Goal: Task Accomplishment & Management: Manage account settings

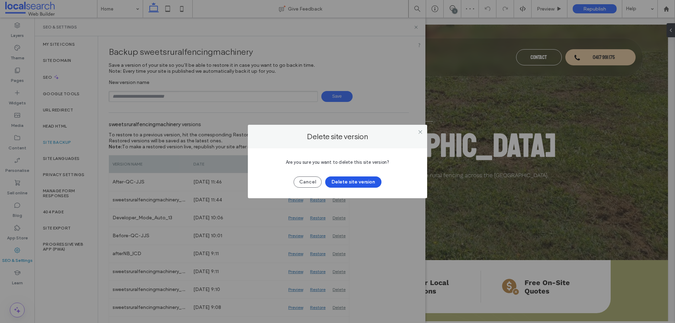
click at [376, 179] on button "Delete site version" at bounding box center [353, 182] width 56 height 11
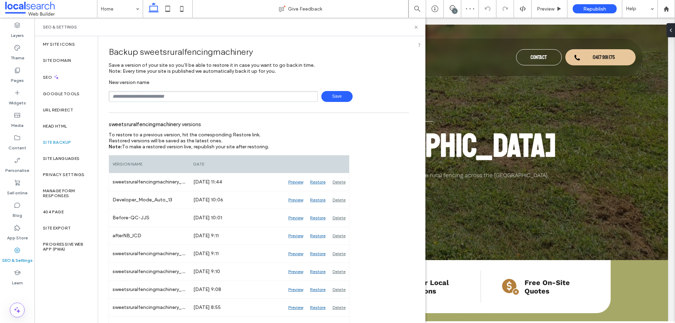
click at [397, 172] on div "sweetsruralfencingmachinery versions To restore to a previous version, hit the …" at bounding box center [259, 324] width 300 height 416
click at [407, 80] on div "Backup sweetsruralfencingmachinery Save a version of your site so you’ll be abl…" at bounding box center [259, 284] width 322 height 496
click at [407, 81] on div "Backup sweetsruralfencingmachinery Save a version of your site so you’ll be abl…" at bounding box center [259, 284] width 322 height 496
click at [260, 96] on input "text" at bounding box center [213, 96] width 209 height 11
type input "**********"
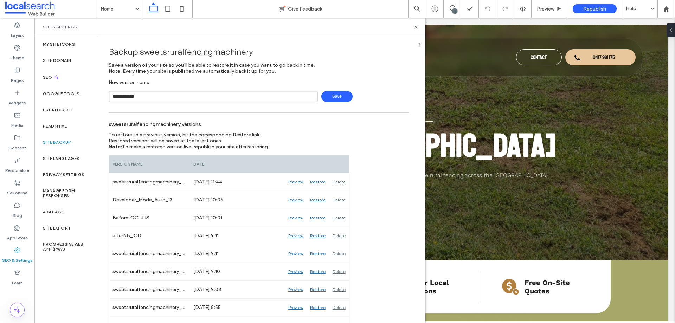
click at [332, 101] on span "Save" at bounding box center [337, 96] width 31 height 11
click at [395, 29] on div "SEO & Settings" at bounding box center [230, 27] width 374 height 6
click at [399, 40] on div "Backup sweetsruralfencingmachinery Save a version of your site so you’ll be abl…" at bounding box center [259, 293] width 322 height 514
click at [395, 27] on div "SEO & Settings" at bounding box center [230, 27] width 374 height 6
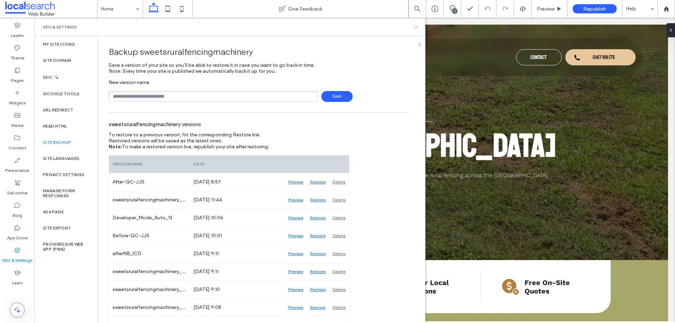
click at [415, 27] on icon at bounding box center [416, 27] width 5 height 5
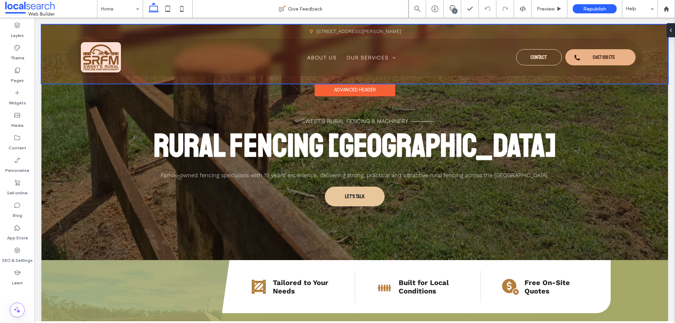
click at [581, 60] on div at bounding box center [355, 54] width 627 height 59
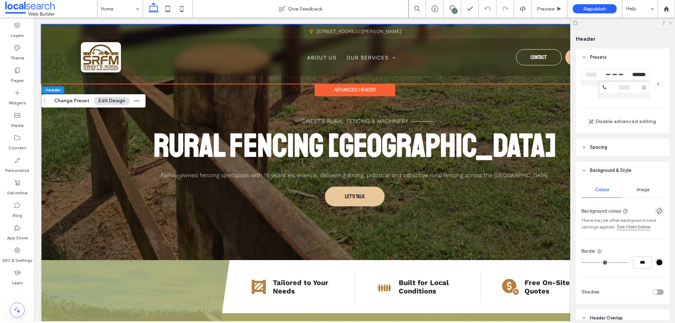
drag, startPoint x: 672, startPoint y: 23, endPoint x: 636, endPoint y: 5, distance: 39.8
click at [672, 23] on icon at bounding box center [670, 22] width 5 height 5
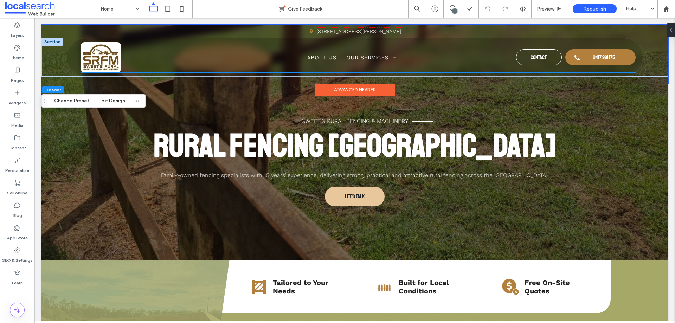
click at [593, 62] on span "0417 991 175" at bounding box center [604, 57] width 22 height 14
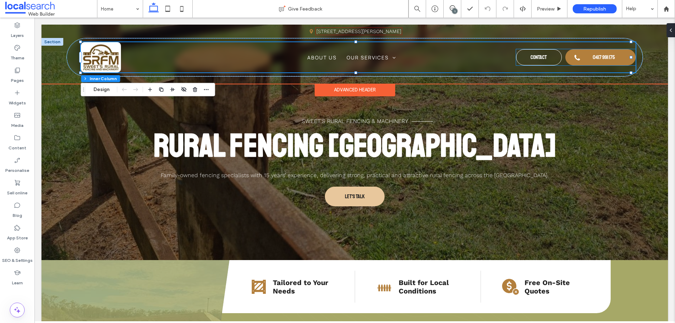
click at [587, 60] on link "0417 991 175" at bounding box center [601, 57] width 70 height 16
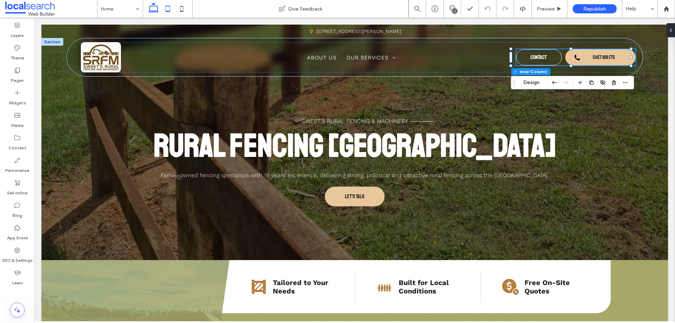
click at [165, 5] on icon at bounding box center [168, 9] width 14 height 14
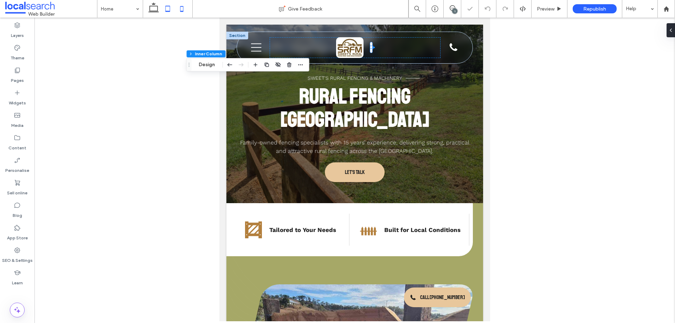
click at [182, 10] on icon at bounding box center [182, 9] width 14 height 14
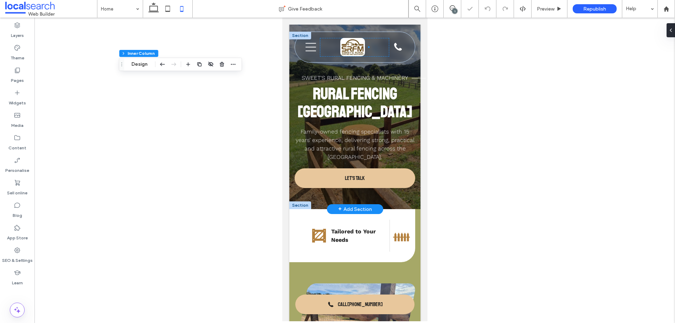
scroll to position [0, 7]
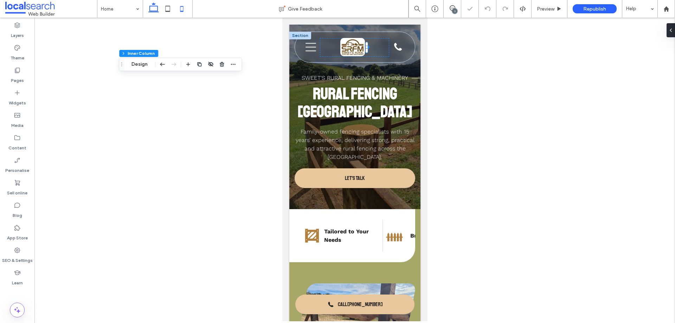
click at [155, 11] on icon at bounding box center [154, 9] width 14 height 14
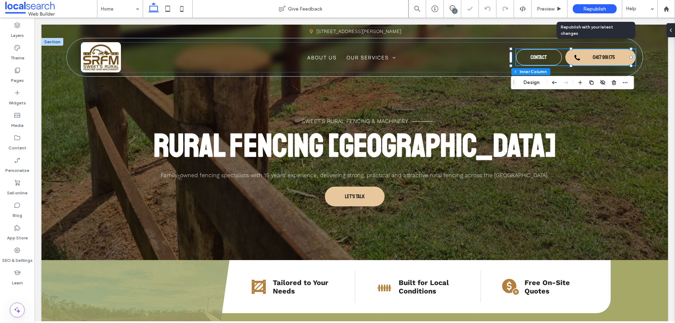
click at [592, 8] on span "Republish" at bounding box center [595, 9] width 23 height 6
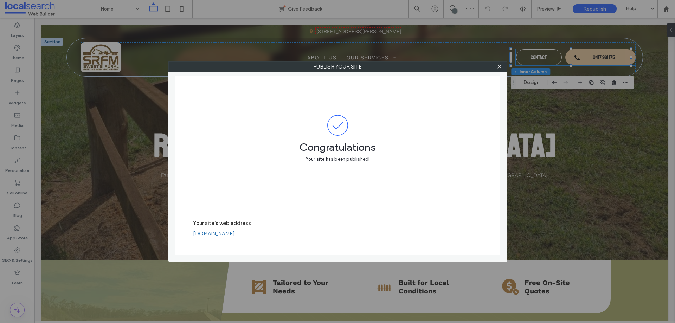
click at [497, 67] on div at bounding box center [500, 67] width 11 height 11
click at [499, 66] on icon at bounding box center [499, 66] width 5 height 5
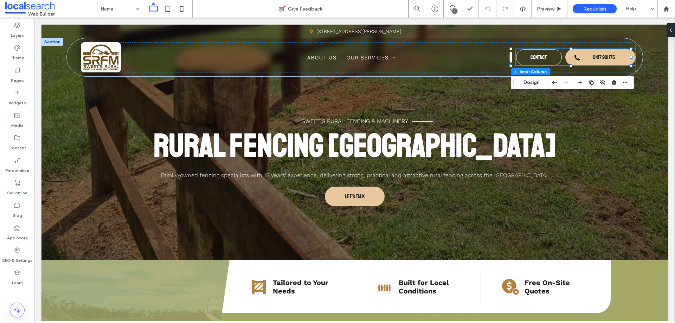
click at [22, 303] on div "Layers Theme Pages Widgets Media Content Personalise Sell online Blog App Store…" at bounding box center [17, 171] width 34 height 306
click at [21, 306] on span at bounding box center [17, 310] width 14 height 14
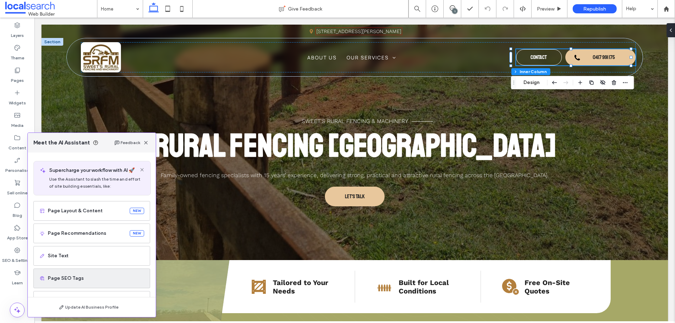
click at [83, 278] on span "Page SEO Tags" at bounding box center [96, 278] width 96 height 7
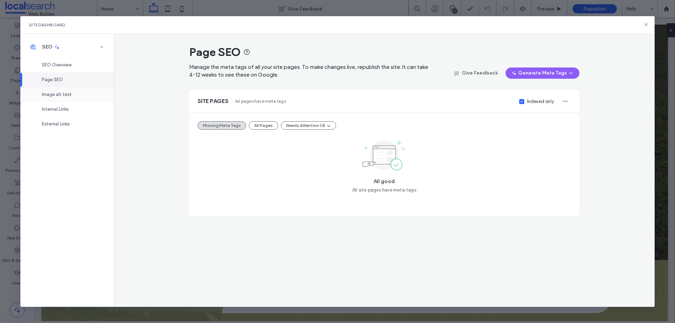
click at [87, 96] on div "Image alt text" at bounding box center [67, 94] width 94 height 15
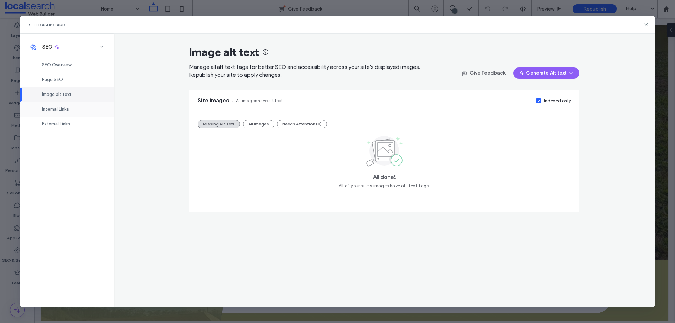
click at [78, 112] on div "Internal Links" at bounding box center [67, 109] width 94 height 15
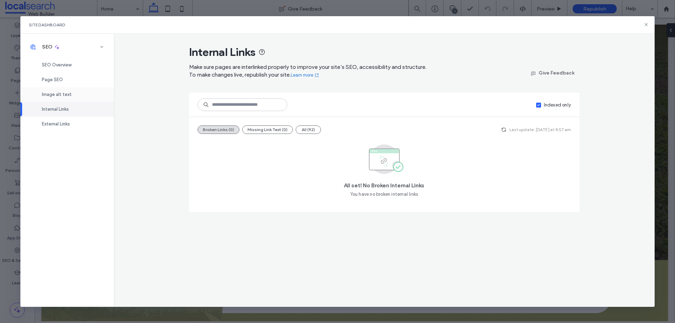
click at [65, 95] on span "Image alt text" at bounding box center [57, 94] width 30 height 5
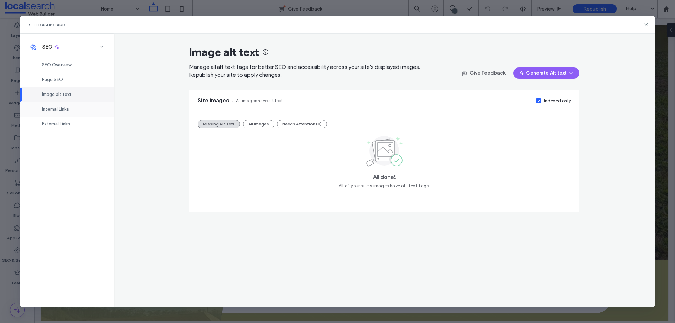
click at [75, 113] on div "Internal Links" at bounding box center [67, 109] width 94 height 15
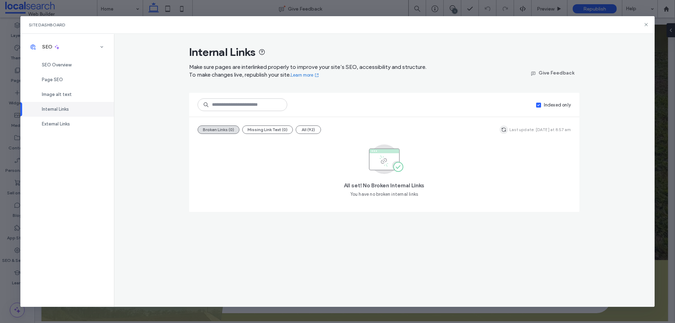
click at [507, 131] on icon "button" at bounding box center [504, 130] width 6 height 6
click at [65, 125] on span "External Links" at bounding box center [56, 123] width 28 height 5
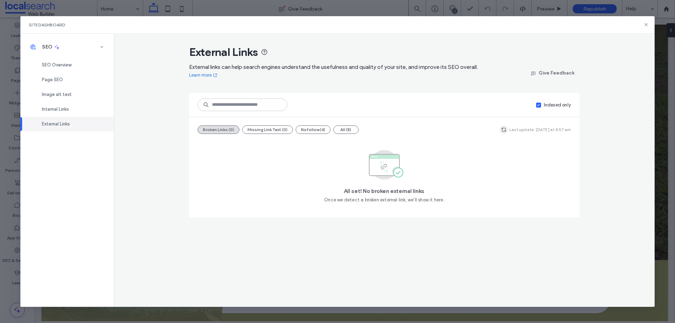
click at [506, 128] on use "button" at bounding box center [504, 130] width 4 height 4
drag, startPoint x: 647, startPoint y: 26, endPoint x: 610, endPoint y: 8, distance: 41.2
click at [647, 26] on icon at bounding box center [647, 25] width 6 height 6
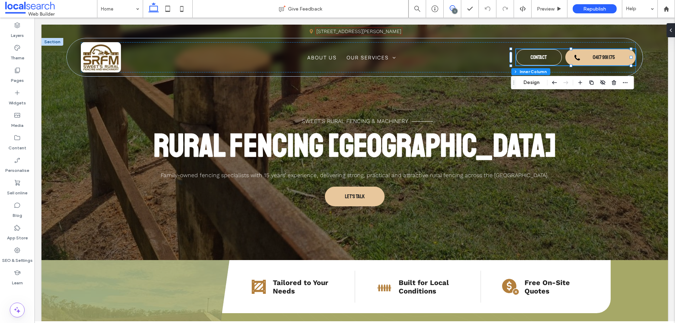
click at [452, 7] on icon at bounding box center [453, 8] width 6 height 6
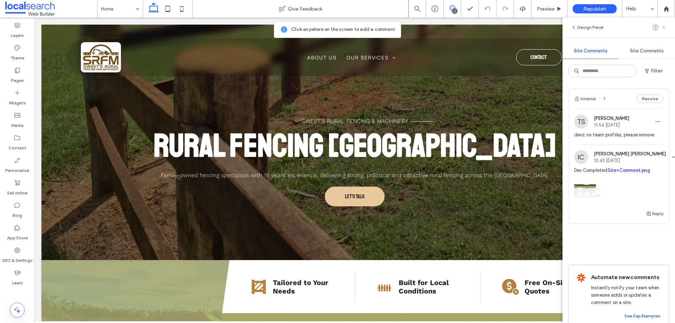
click at [664, 27] on use at bounding box center [663, 27] width 3 height 3
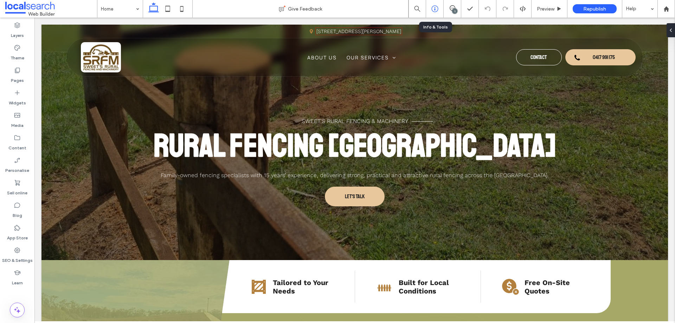
click at [435, 9] on use at bounding box center [435, 9] width 7 height 7
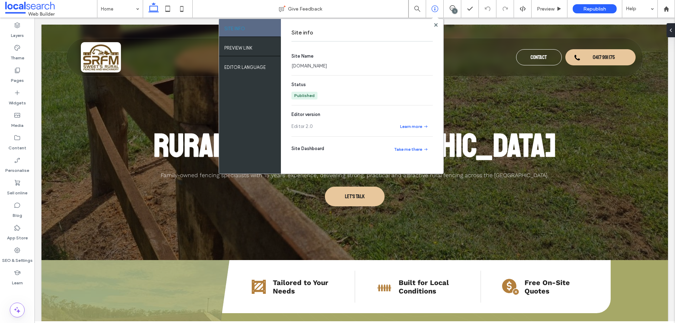
click at [327, 65] on link "sweetsruralfencingmachinery.webbuilder.localsearch.com.au" at bounding box center [310, 66] width 36 height 7
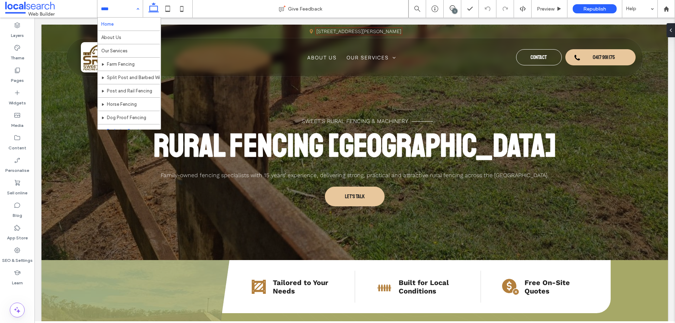
scroll to position [21, 0]
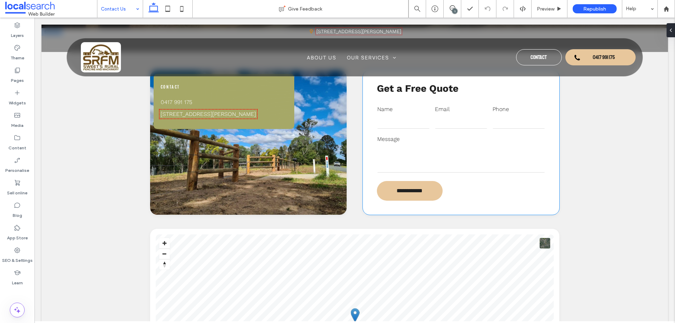
scroll to position [176, 0]
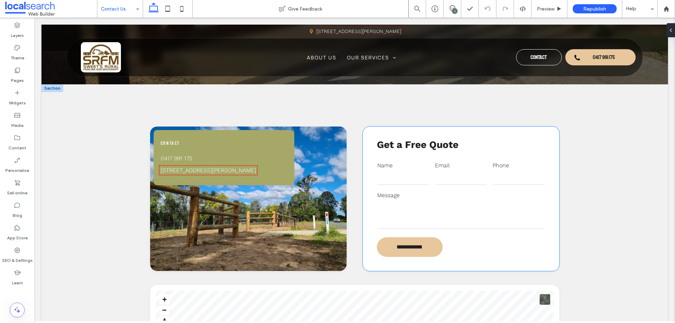
click at [448, 168] on label "Email" at bounding box center [461, 165] width 52 height 8
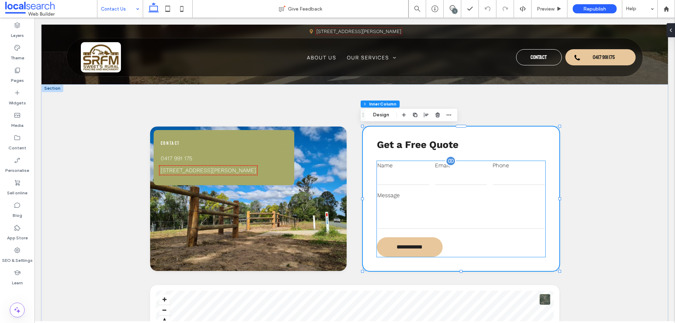
click at [482, 165] on label "Email" at bounding box center [461, 165] width 52 height 8
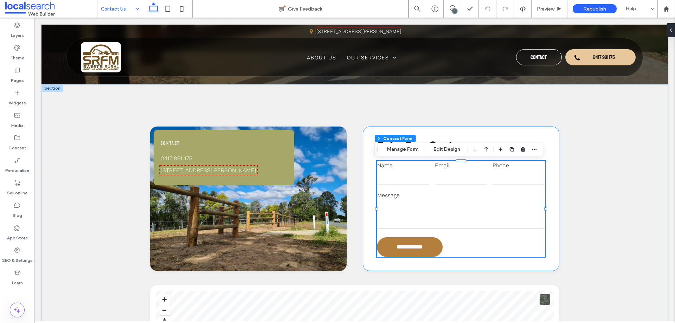
type input "*"
type input "***"
type input "*"
type input "***"
click at [534, 151] on icon "button" at bounding box center [535, 150] width 6 height 6
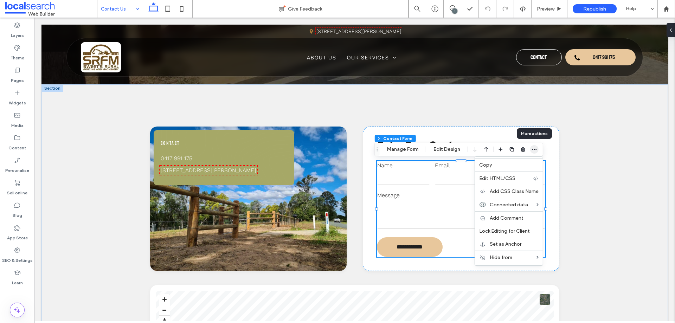
click at [535, 150] on icon "button" at bounding box center [535, 150] width 6 height 6
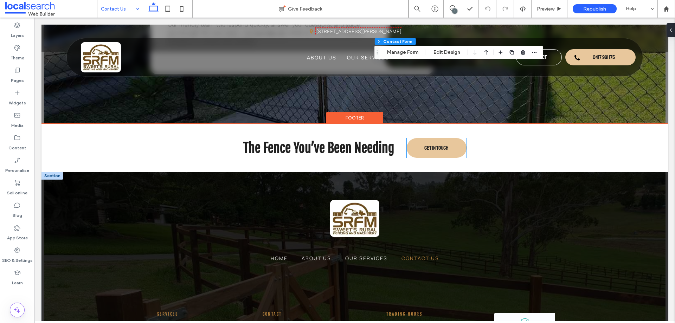
scroll to position [915, 0]
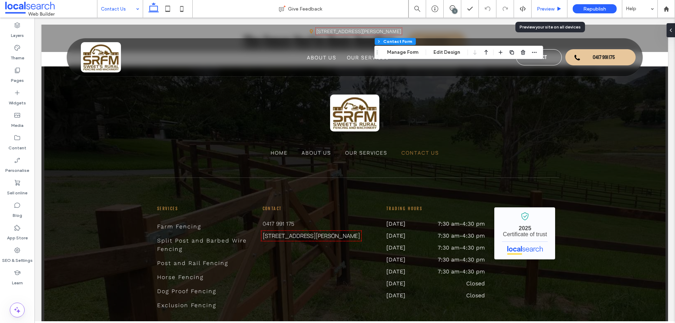
click at [548, 11] on span "Preview" at bounding box center [546, 9] width 18 height 6
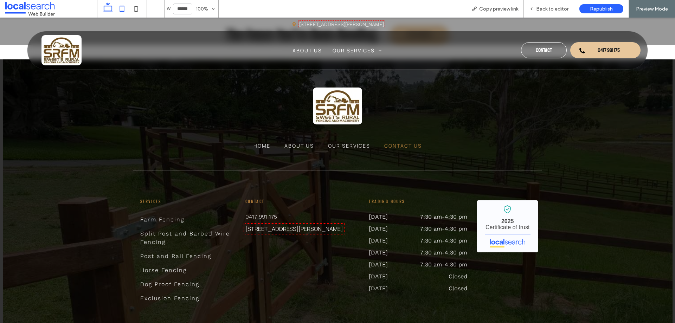
click at [123, 11] on use at bounding box center [122, 9] width 5 height 6
type input "*****"
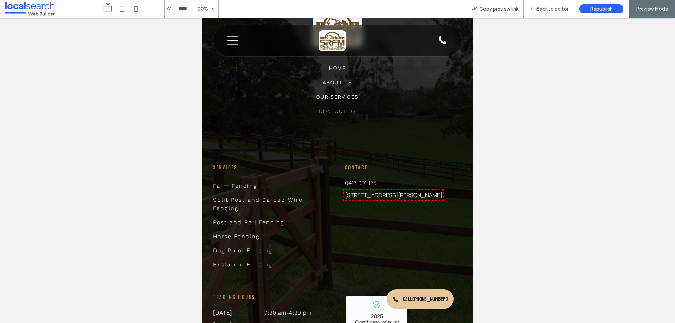
scroll to position [756, 0]
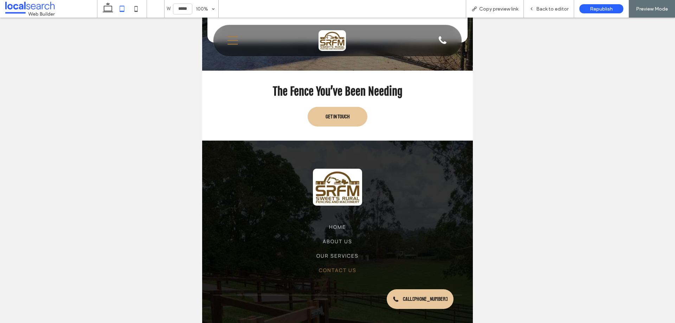
click at [233, 43] on icon "Menu Icon" at bounding box center [233, 40] width 11 height 11
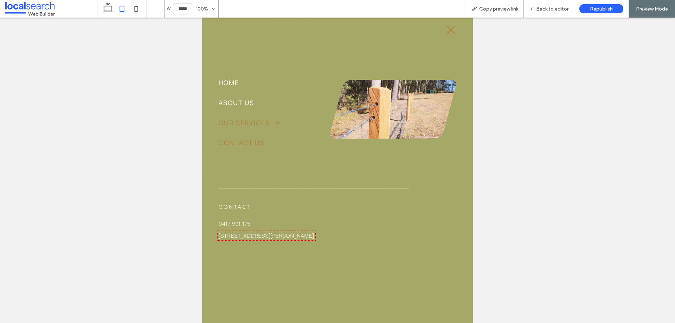
click at [278, 123] on span at bounding box center [275, 123] width 12 height 8
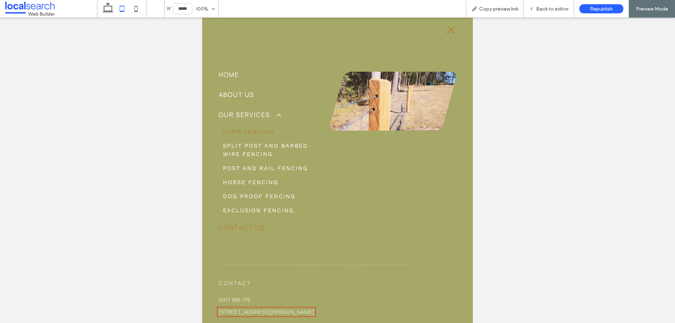
click at [257, 132] on span "Farm Fencing" at bounding box center [248, 132] width 51 height 8
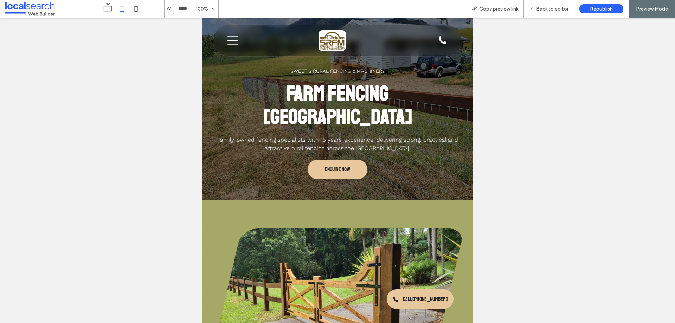
click at [235, 45] on icon "Menu Icon" at bounding box center [233, 40] width 11 height 11
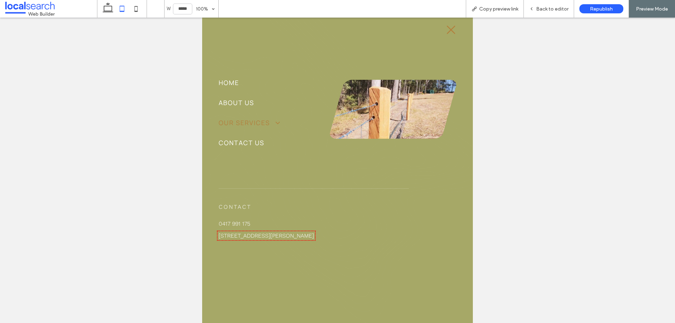
click at [278, 122] on span at bounding box center [275, 123] width 12 height 8
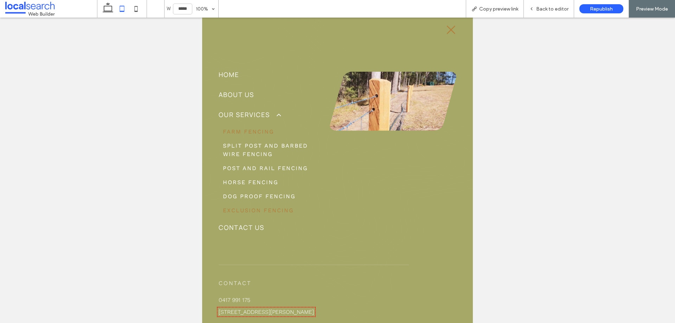
click at [250, 204] on link "Exclusion Fencing" at bounding box center [259, 211] width 80 height 14
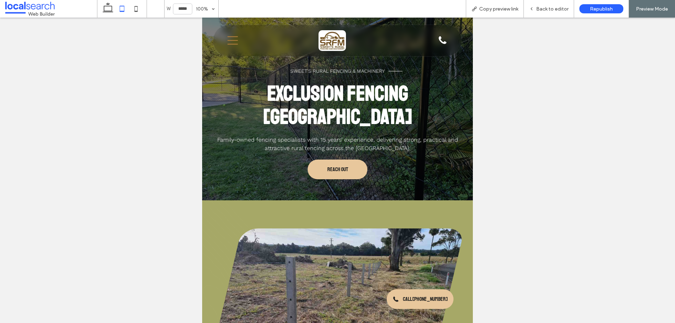
click at [235, 42] on icon "Menu Icon" at bounding box center [233, 40] width 11 height 11
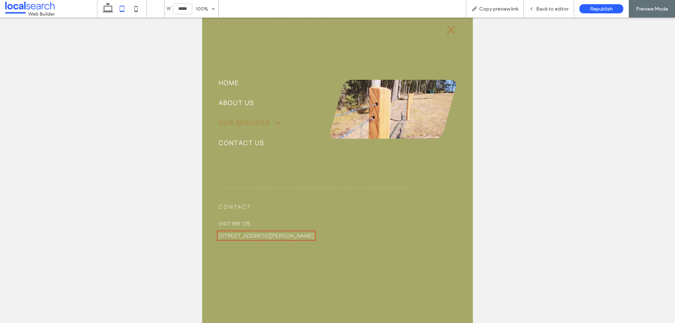
click at [276, 123] on span at bounding box center [275, 123] width 12 height 8
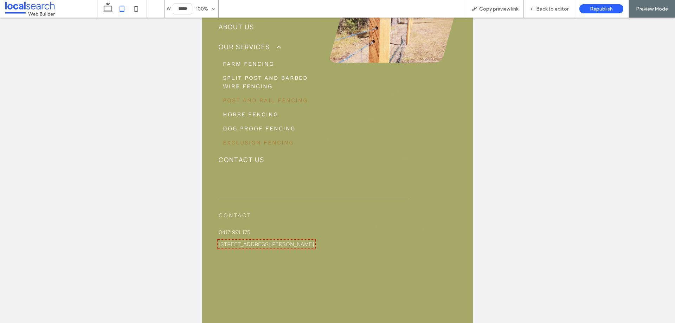
drag, startPoint x: 268, startPoint y: 103, endPoint x: 471, endPoint y: 118, distance: 203.2
click at [268, 103] on span "Post and Rail Fencing" at bounding box center [265, 100] width 85 height 8
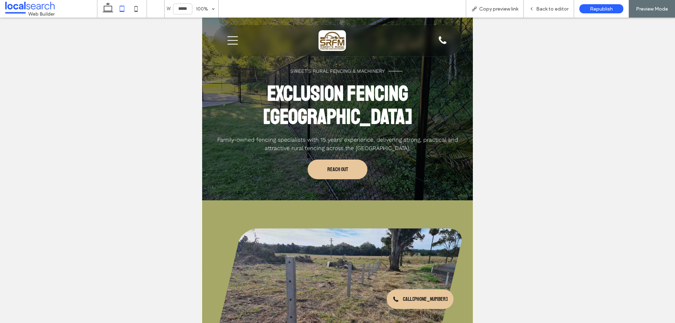
scroll to position [68, 0]
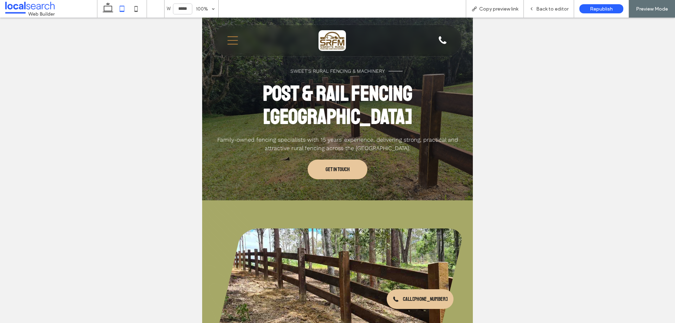
click at [234, 43] on icon "Menu Icon" at bounding box center [233, 40] width 11 height 11
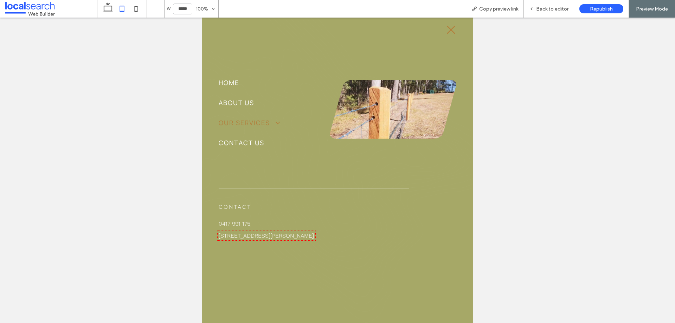
click at [276, 121] on span at bounding box center [275, 123] width 12 height 8
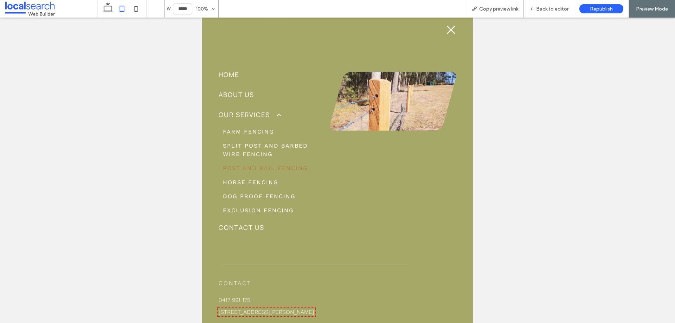
click at [446, 33] on icon "Close Icon" at bounding box center [451, 30] width 11 height 11
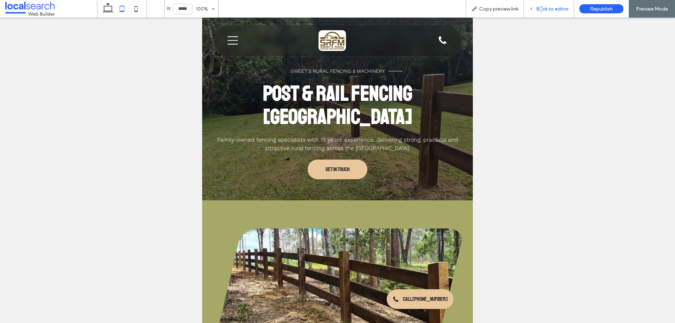
click at [542, 7] on span "Back to editor" at bounding box center [553, 9] width 32 height 6
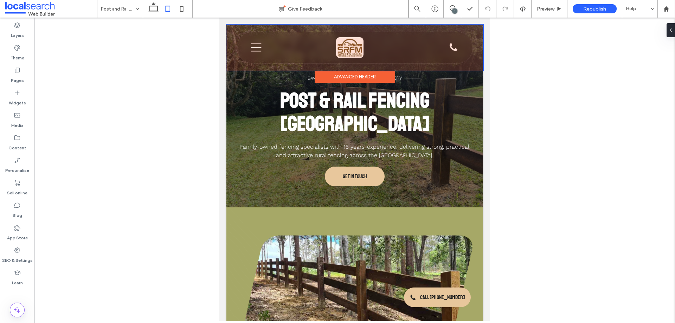
click at [447, 46] on div at bounding box center [355, 48] width 257 height 46
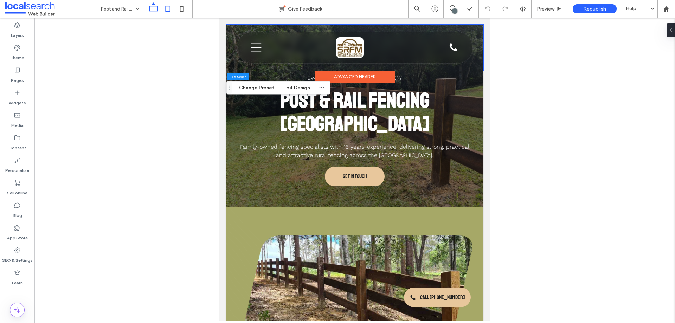
click at [156, 8] on icon at bounding box center [154, 9] width 14 height 14
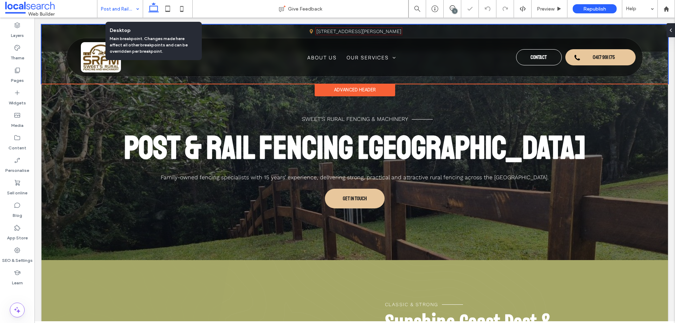
scroll to position [1140, 0]
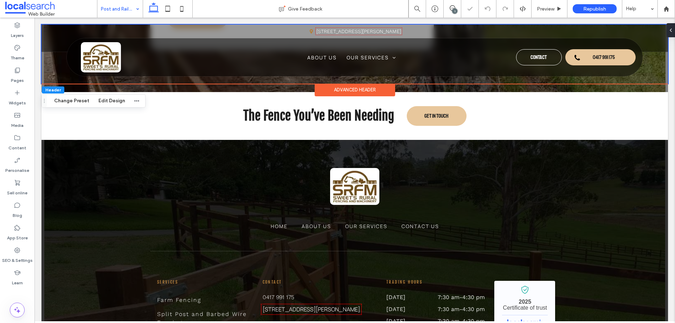
drag, startPoint x: 116, startPoint y: 10, endPoint x: 120, endPoint y: 12, distance: 4.7
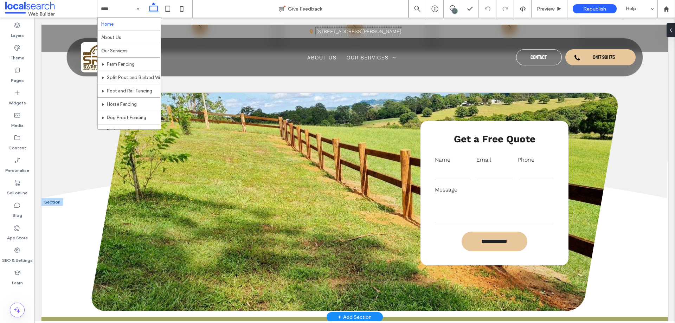
scroll to position [985, 0]
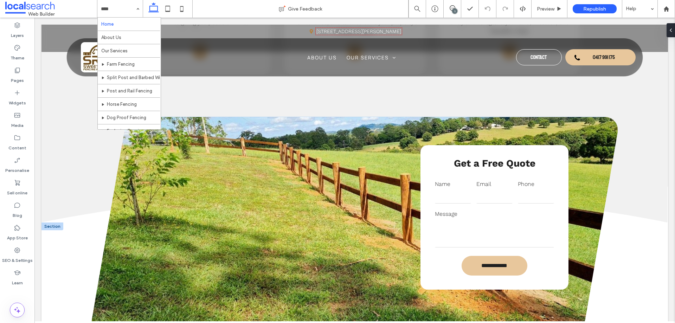
click at [499, 198] on input "email" at bounding box center [495, 197] width 36 height 14
click at [507, 193] on input "email" at bounding box center [495, 197] width 36 height 14
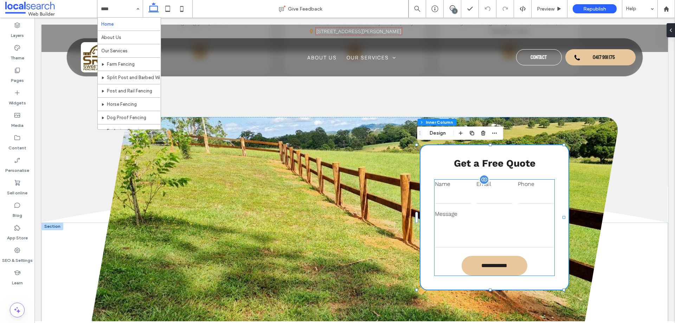
click at [509, 197] on div "Email" at bounding box center [495, 192] width 42 height 30
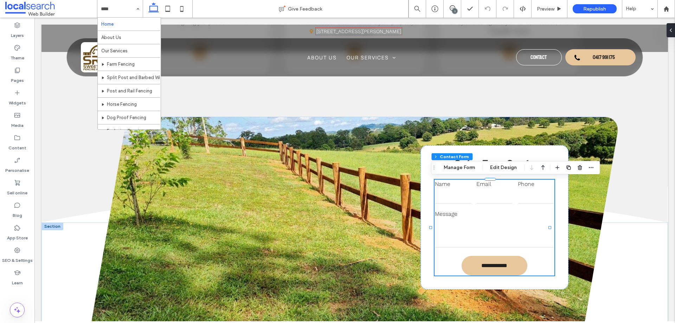
type input "*"
type input "***"
type input "*"
type input "***"
click at [595, 171] on span "button" at bounding box center [591, 168] width 8 height 8
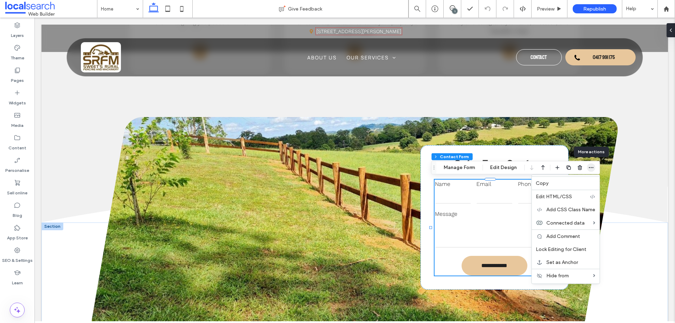
click at [591, 168] on use "button" at bounding box center [591, 167] width 5 height 1
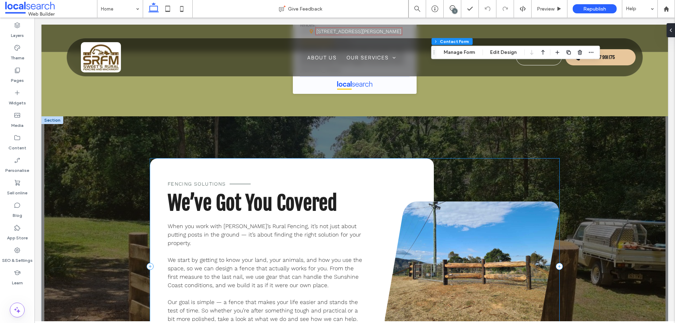
scroll to position [1548, 0]
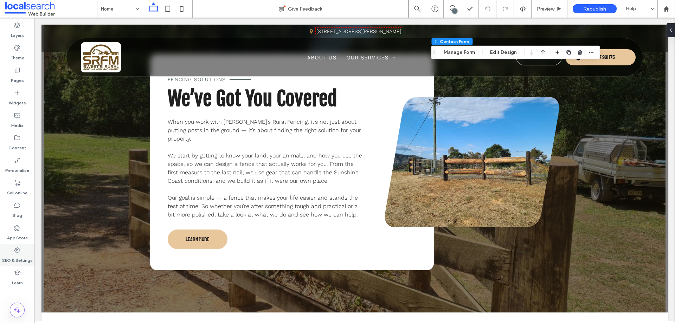
drag, startPoint x: 17, startPoint y: 254, endPoint x: 80, endPoint y: 184, distance: 93.6
click at [17, 254] on icon at bounding box center [17, 250] width 7 height 7
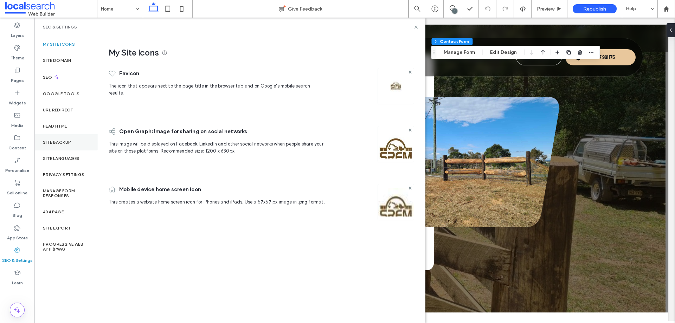
click at [67, 144] on label "Site backup" at bounding box center [57, 142] width 28 height 5
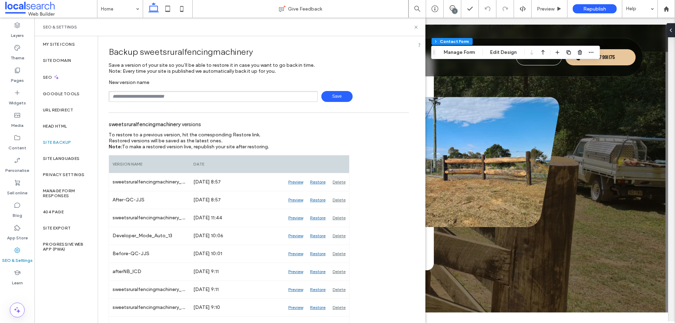
click at [405, 26] on div "SEO & Settings" at bounding box center [230, 27] width 374 height 6
drag, startPoint x: 417, startPoint y: 27, endPoint x: 385, endPoint y: 9, distance: 36.3
click at [417, 27] on use at bounding box center [416, 27] width 3 height 3
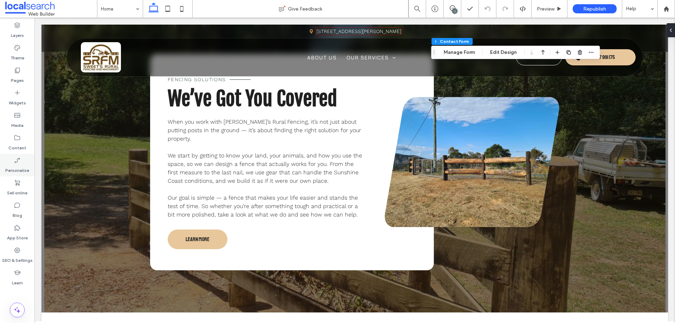
click at [21, 163] on div "Personalise" at bounding box center [17, 165] width 34 height 23
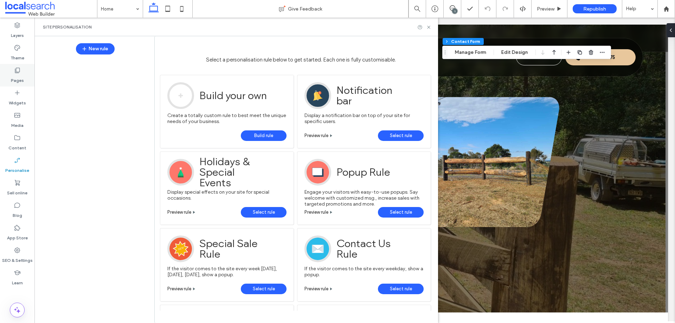
click at [19, 72] on use at bounding box center [17, 70] width 5 height 5
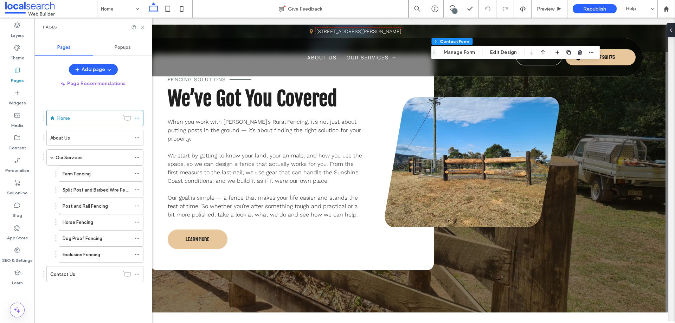
click at [127, 46] on span "Popups" at bounding box center [123, 48] width 16 height 6
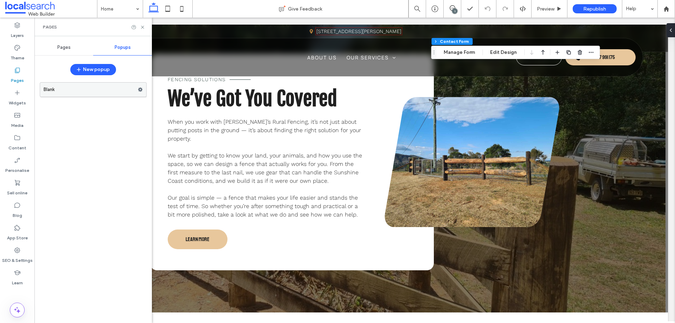
click at [140, 89] on use at bounding box center [140, 90] width 5 height 4
click at [93, 106] on div "Blank" at bounding box center [93, 199] width 107 height 241
click at [107, 88] on label "Blank" at bounding box center [91, 90] width 94 height 14
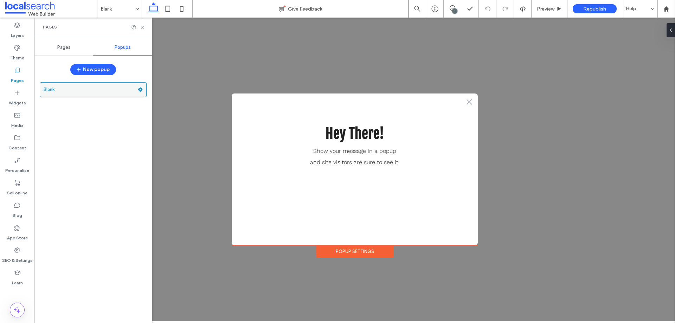
click at [141, 89] on use at bounding box center [140, 90] width 5 height 4
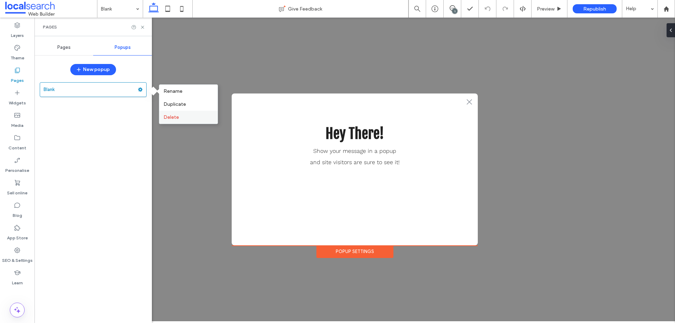
click at [180, 118] on label "Delete" at bounding box center [189, 117] width 50 height 6
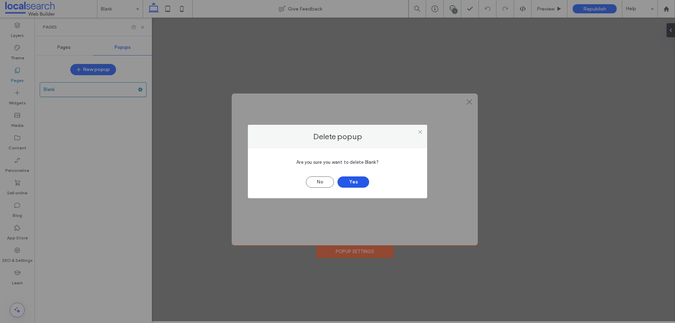
click at [356, 179] on button "Yes" at bounding box center [354, 182] width 32 height 11
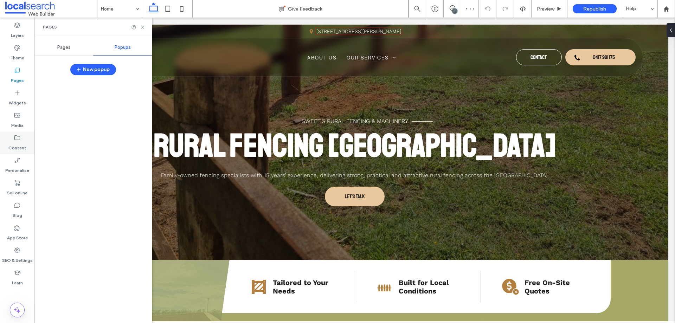
click at [17, 140] on use at bounding box center [17, 137] width 6 height 5
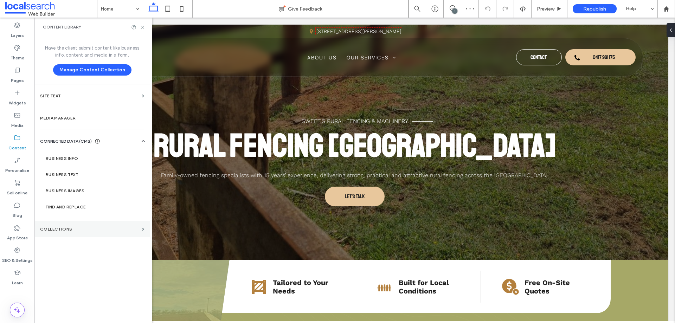
click at [74, 228] on label "COLLECTIONS" at bounding box center [89, 229] width 99 height 5
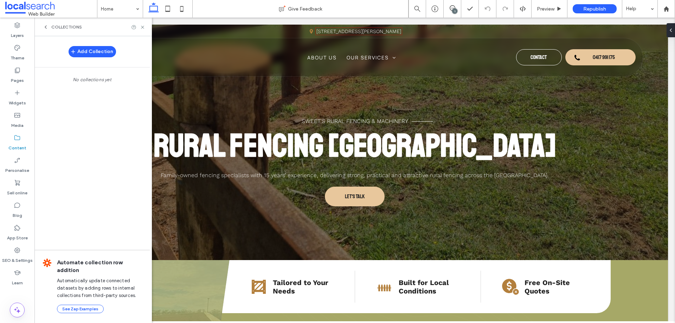
click at [64, 28] on span "COLLECTIONS" at bounding box center [66, 27] width 31 height 6
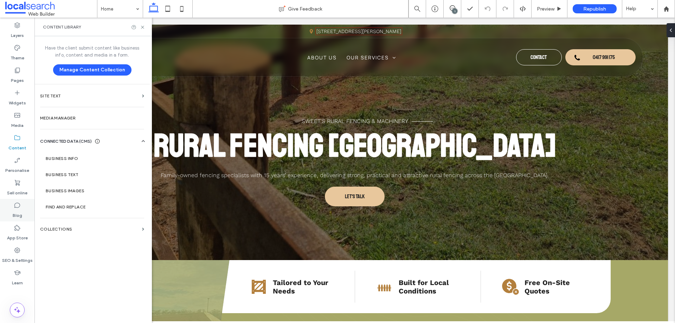
click at [25, 210] on div "Blog" at bounding box center [17, 210] width 34 height 23
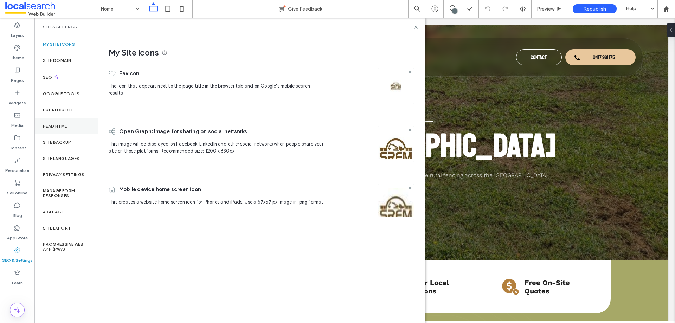
click at [72, 126] on div "Head HTML" at bounding box center [65, 126] width 63 height 16
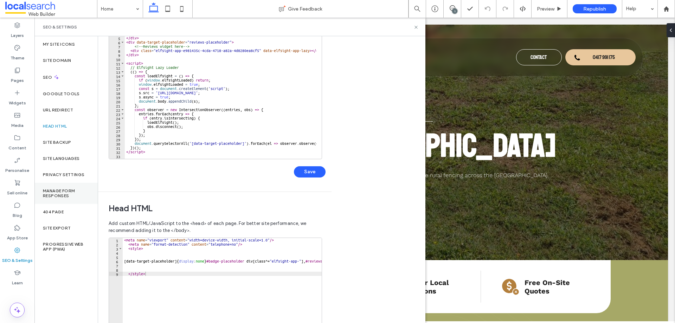
click at [76, 189] on label "Manage Form Responses" at bounding box center [66, 194] width 46 height 10
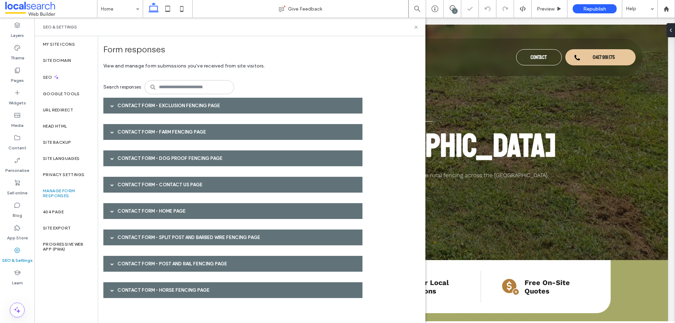
click at [185, 184] on div "Contact Form - Contact Us page" at bounding box center [232, 185] width 259 height 16
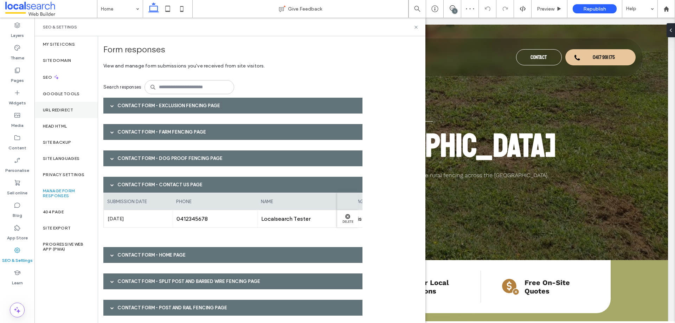
click at [66, 112] on label "URL Redirect" at bounding box center [58, 110] width 31 height 5
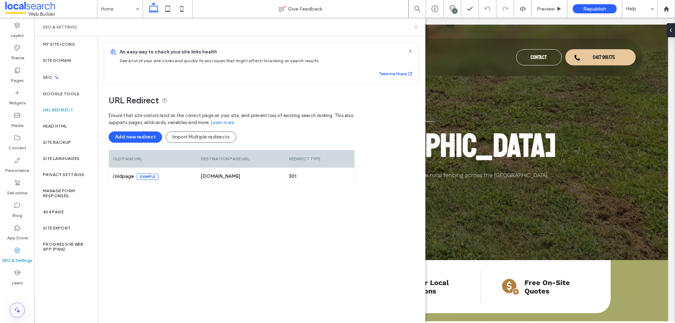
drag, startPoint x: 415, startPoint y: 27, endPoint x: 589, endPoint y: 43, distance: 174.5
click at [415, 27] on icon at bounding box center [416, 27] width 5 height 5
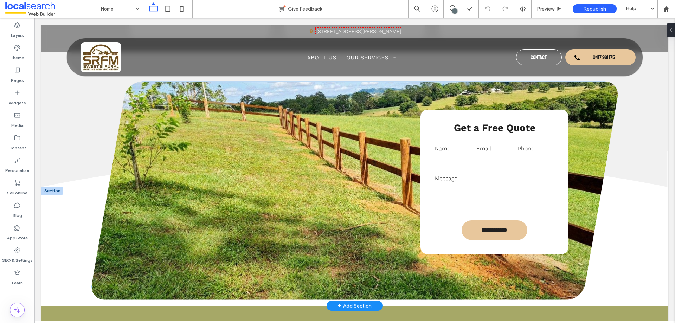
scroll to position [1020, 0]
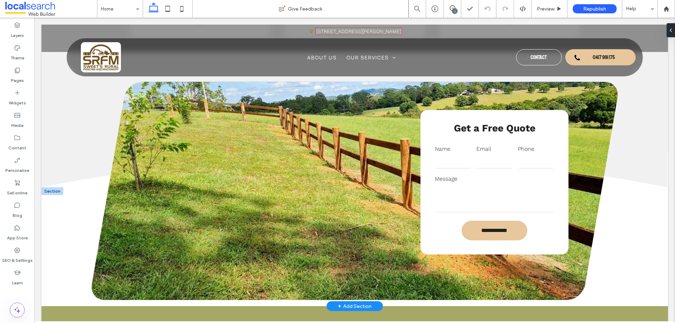
click at [524, 188] on textarea at bounding box center [494, 198] width 119 height 28
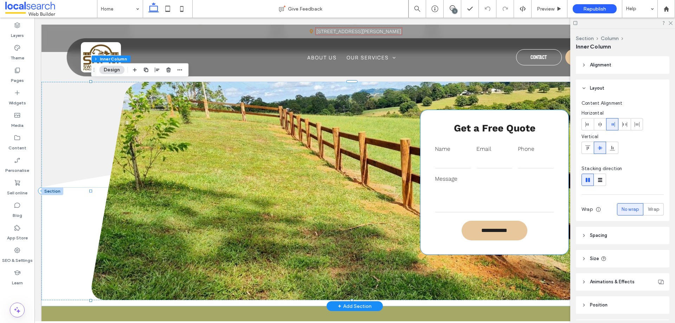
click at [508, 167] on input "email" at bounding box center [495, 161] width 36 height 14
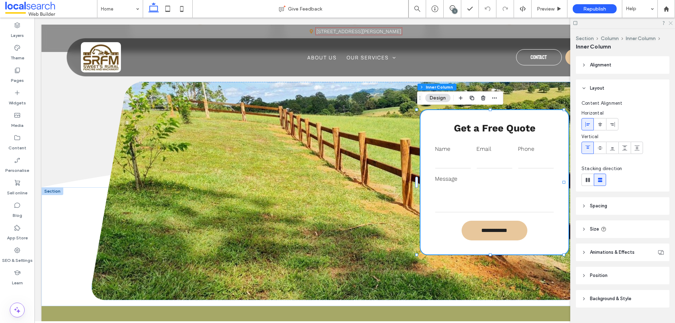
click at [671, 24] on icon at bounding box center [670, 22] width 5 height 5
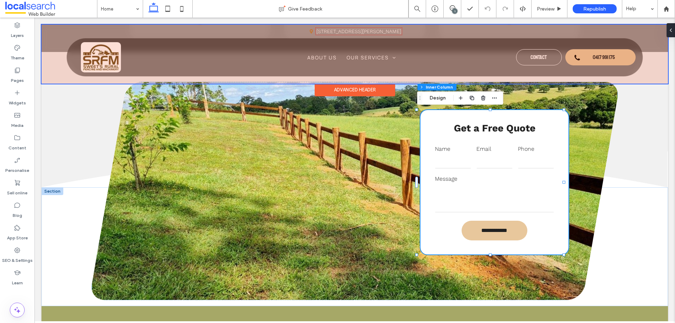
click at [596, 58] on div at bounding box center [355, 54] width 627 height 59
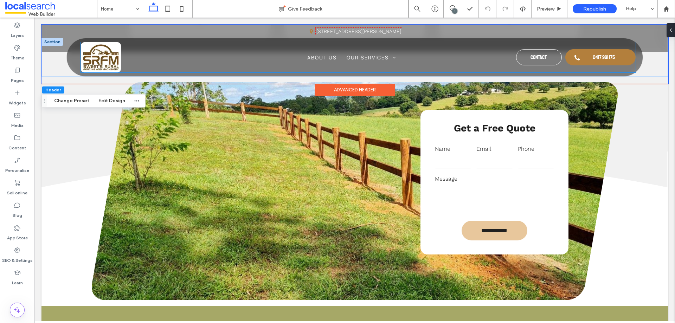
click at [594, 56] on span "0417 991 175" at bounding box center [604, 57] width 22 height 14
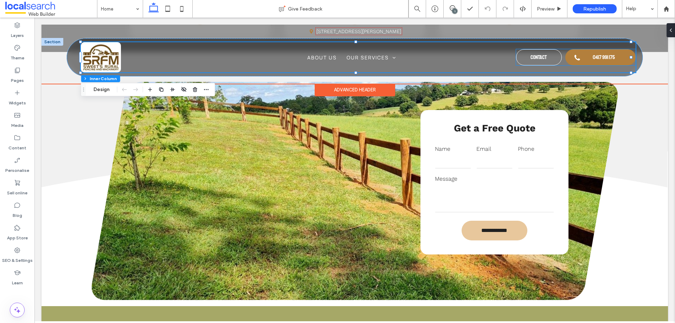
click at [593, 57] on span "0417 991 175" at bounding box center [604, 57] width 22 height 14
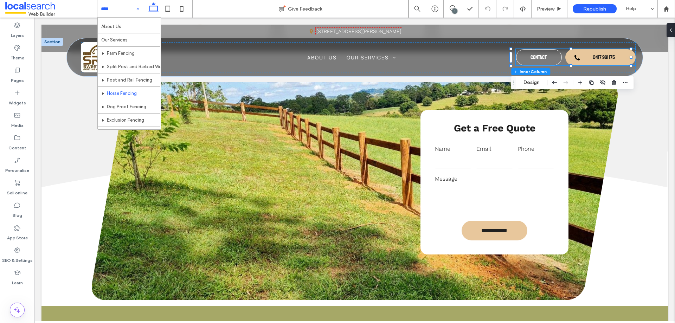
scroll to position [21, 0]
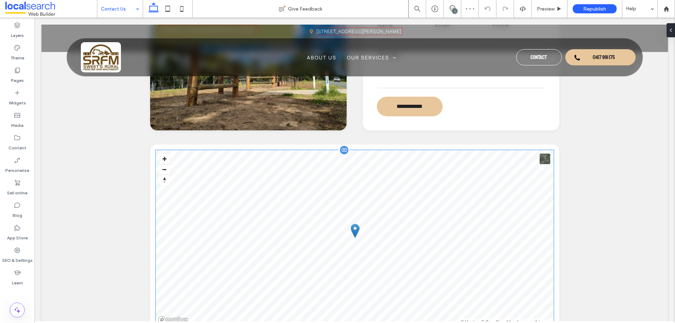
scroll to position [176, 0]
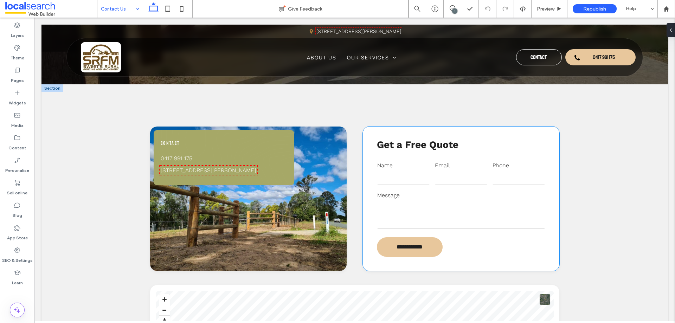
click at [501, 175] on input "tel" at bounding box center [519, 178] width 52 height 14
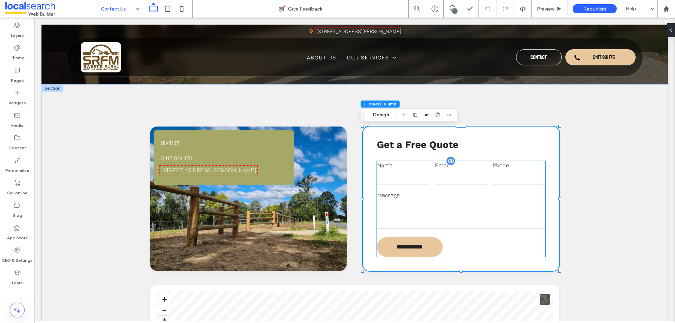
click at [501, 162] on label "Phone" at bounding box center [519, 165] width 52 height 8
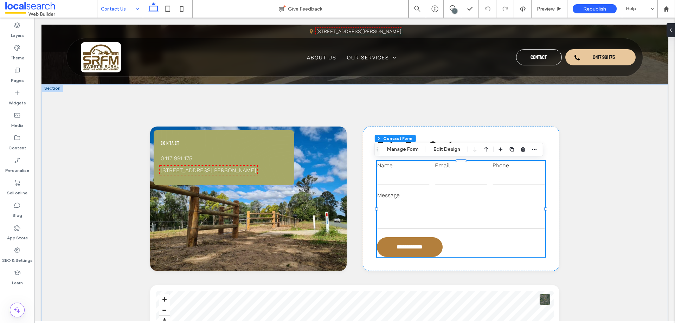
type input "*"
type input "***"
type input "*"
type input "***"
click at [536, 150] on use "button" at bounding box center [534, 149] width 5 height 1
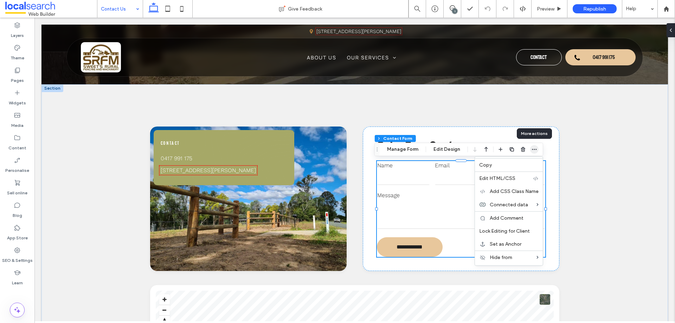
click at [536, 150] on use "button" at bounding box center [534, 149] width 5 height 1
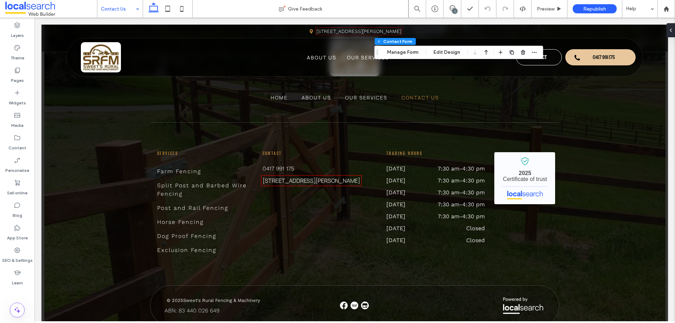
scroll to position [985, 0]
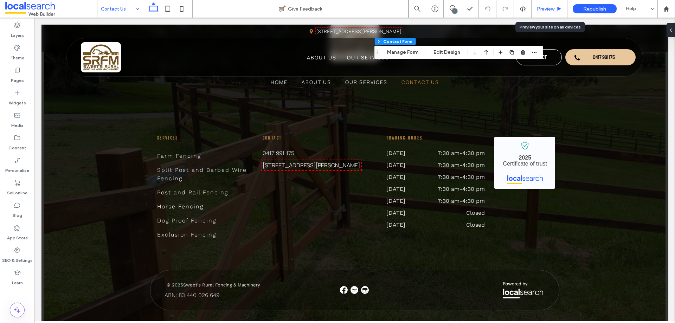
click at [553, 10] on span "Preview" at bounding box center [546, 9] width 18 height 6
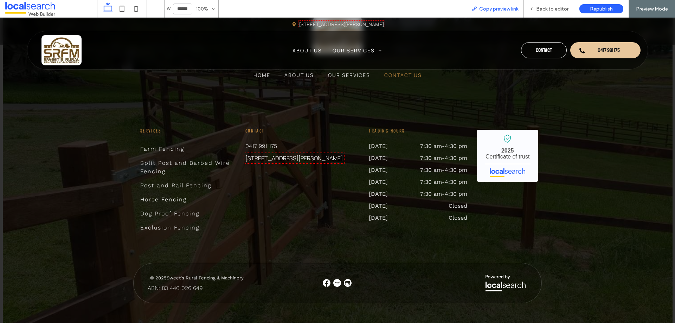
click at [484, 7] on span "Copy preview link" at bounding box center [499, 9] width 39 height 6
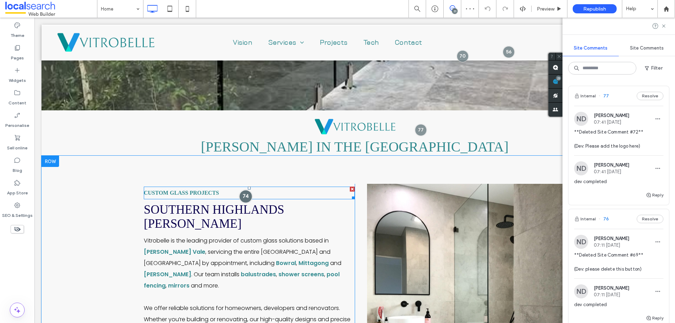
click at [242, 198] on div at bounding box center [245, 196] width 13 height 13
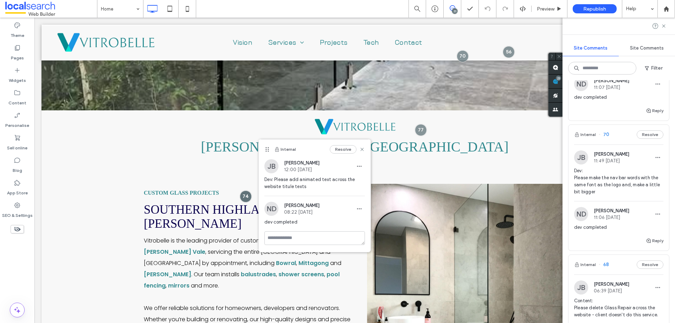
scroll to position [528, 0]
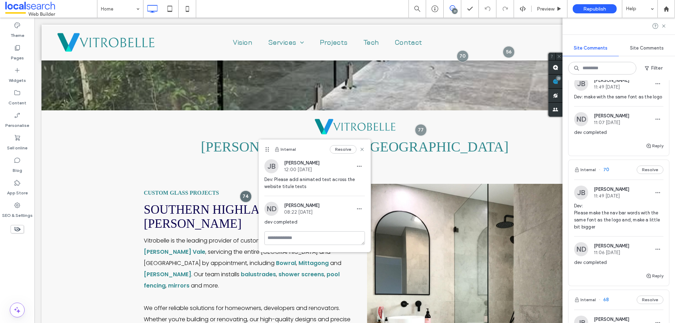
click at [628, 101] on span "Dev: make with the same font as the logo" at bounding box center [619, 97] width 89 height 7
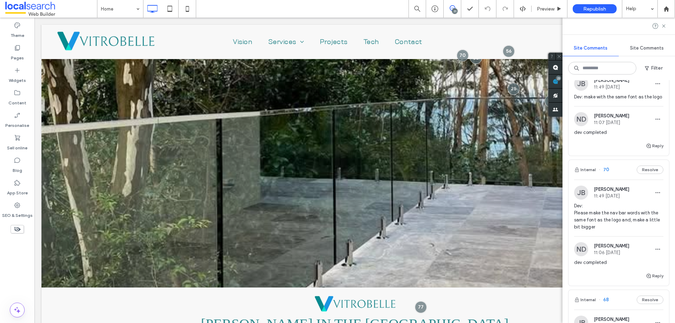
scroll to position [0, 0]
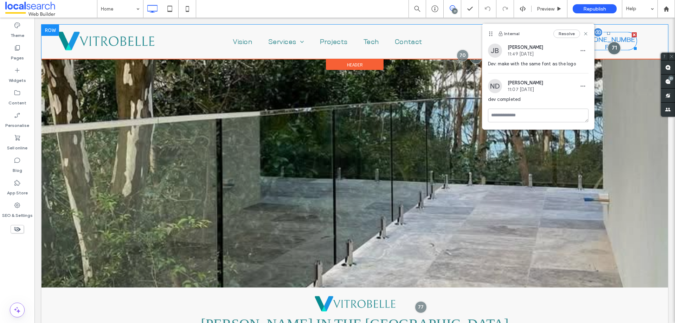
click at [610, 50] on div at bounding box center [614, 48] width 13 height 13
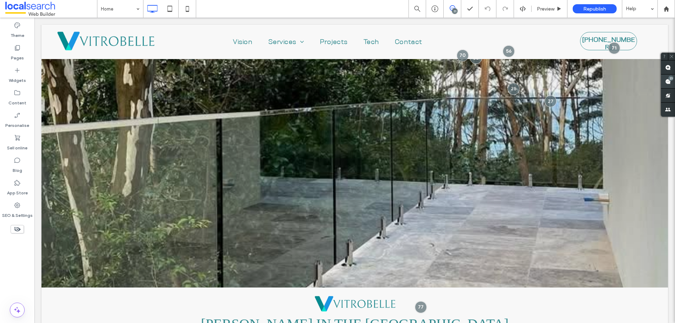
click at [673, 80] on span at bounding box center [668, 82] width 14 height 14
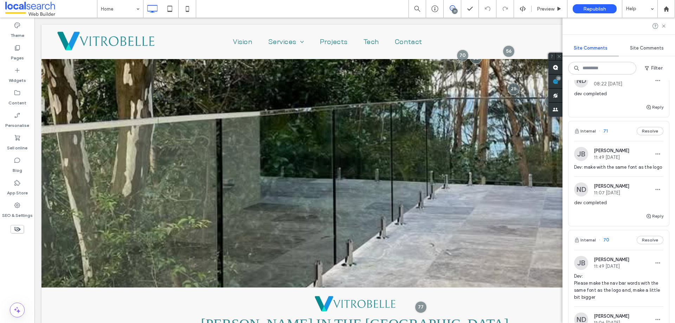
scroll to position [563, 0]
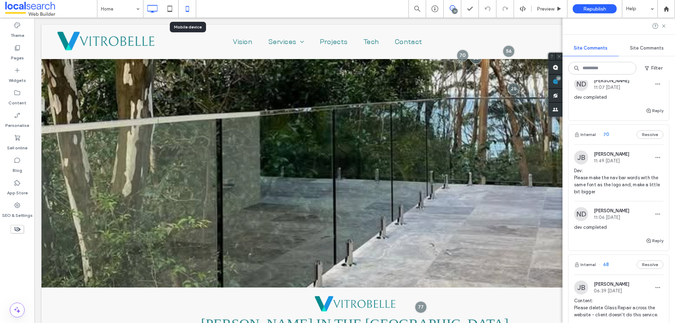
click at [190, 9] on icon at bounding box center [187, 9] width 14 height 14
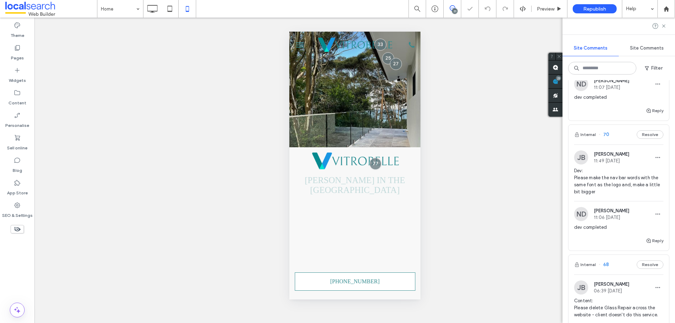
scroll to position [0, 0]
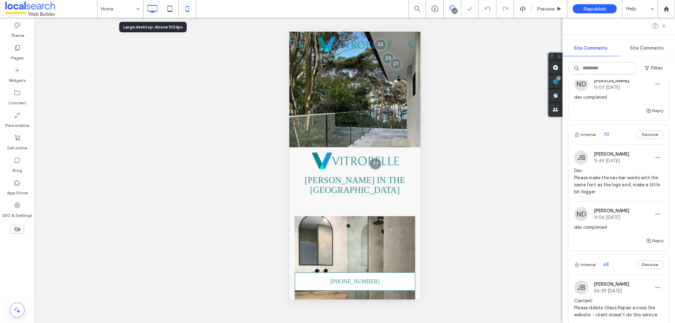
click at [155, 11] on icon at bounding box center [152, 9] width 14 height 14
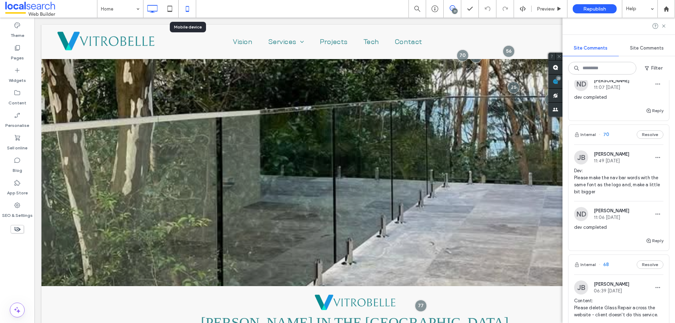
click at [190, 11] on icon at bounding box center [187, 9] width 14 height 14
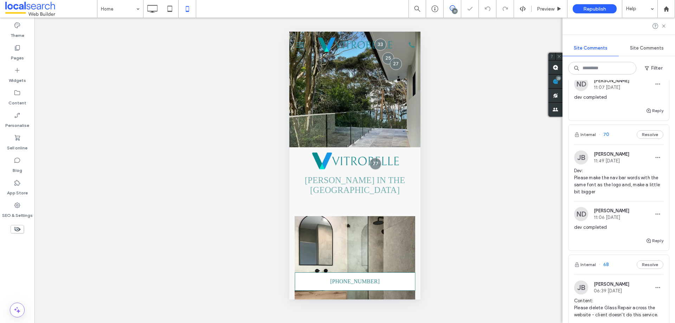
click at [300, 43] on button "menu" at bounding box center [300, 45] width 14 height 14
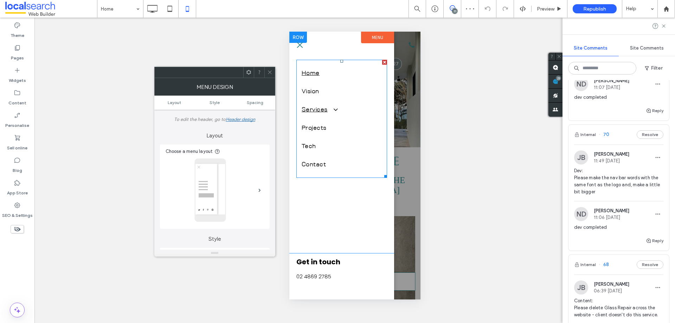
click at [335, 109] on span at bounding box center [332, 109] width 12 height 7
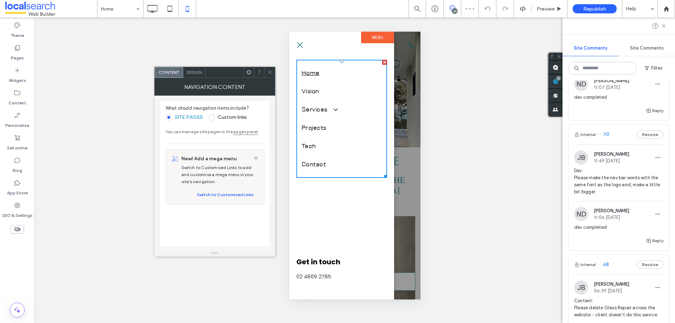
click at [202, 78] on div "NAVIGATION CONTENT" at bounding box center [214, 87] width 121 height 18
click at [195, 71] on span "Design" at bounding box center [194, 72] width 15 height 5
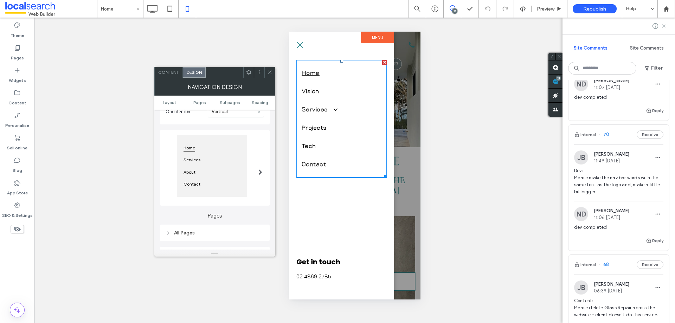
scroll to position [141, 0]
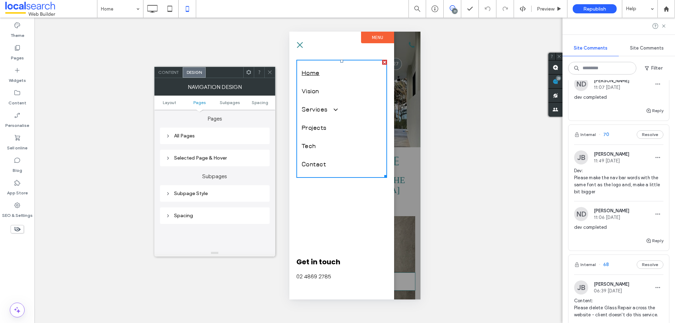
click at [210, 195] on div "Subpage Style" at bounding box center [215, 194] width 99 height 6
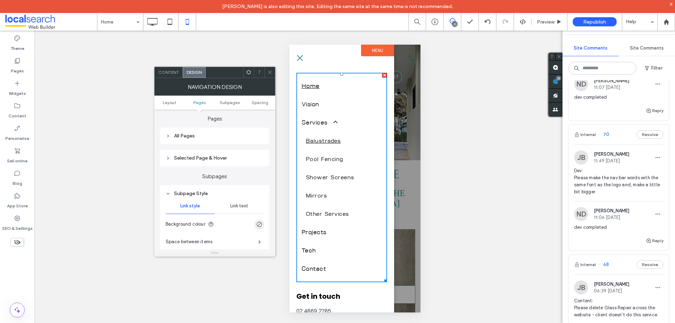
click at [296, 56] on button "menu" at bounding box center [300, 58] width 14 height 14
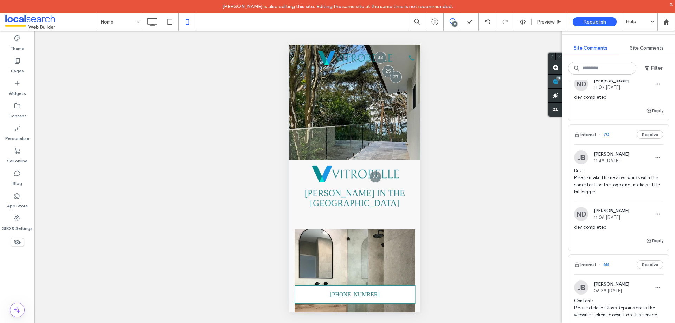
click at [557, 84] on use at bounding box center [556, 82] width 6 height 6
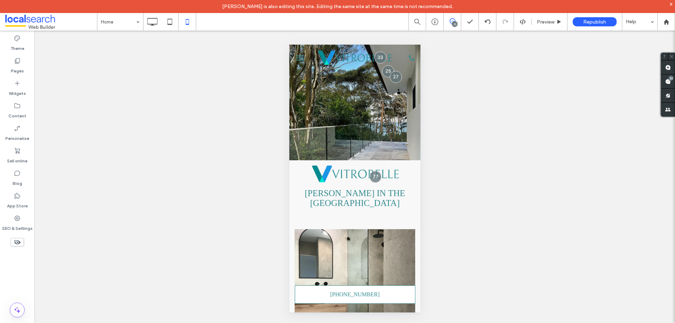
scroll to position [0, 0]
click at [153, 21] on icon at bounding box center [152, 22] width 14 height 14
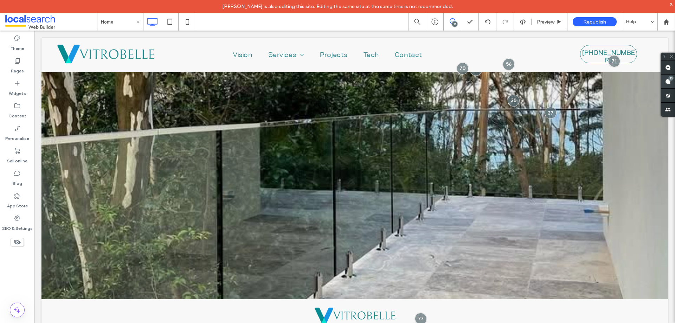
click at [667, 83] on use at bounding box center [669, 82] width 6 height 6
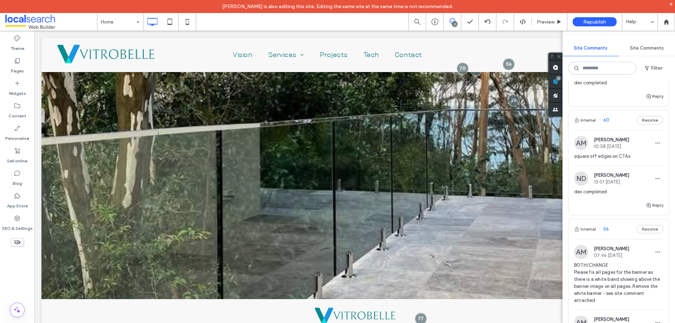
scroll to position [1548, 0]
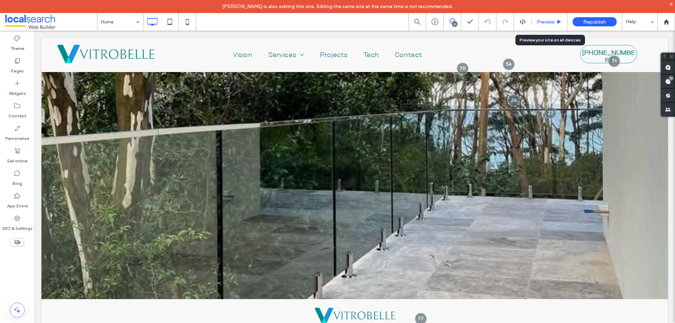
click at [539, 24] on span "Preview" at bounding box center [546, 22] width 18 height 6
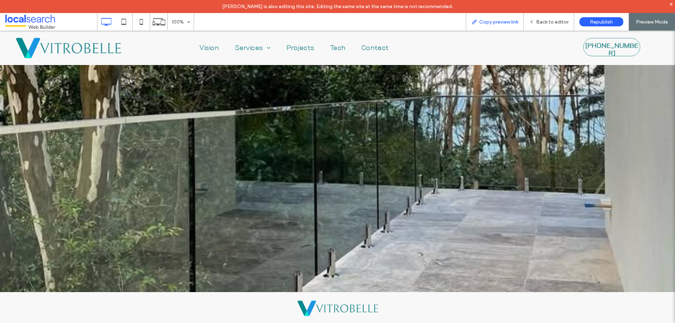
click at [501, 19] on span "Copy preview link" at bounding box center [499, 22] width 39 height 6
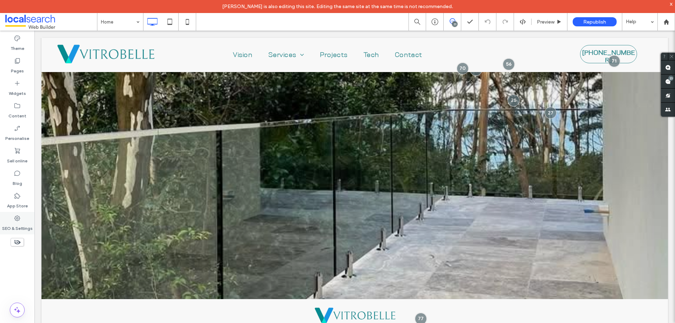
drag, startPoint x: 14, startPoint y: 224, endPoint x: 30, endPoint y: 224, distance: 16.5
click at [14, 224] on label "SEO & Settings" at bounding box center [17, 227] width 31 height 10
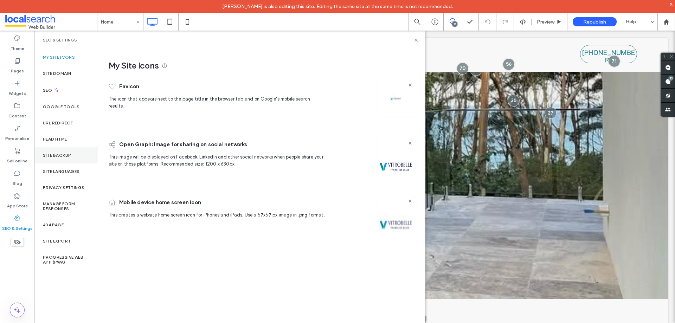
click at [76, 153] on div "Site backup" at bounding box center [65, 155] width 63 height 16
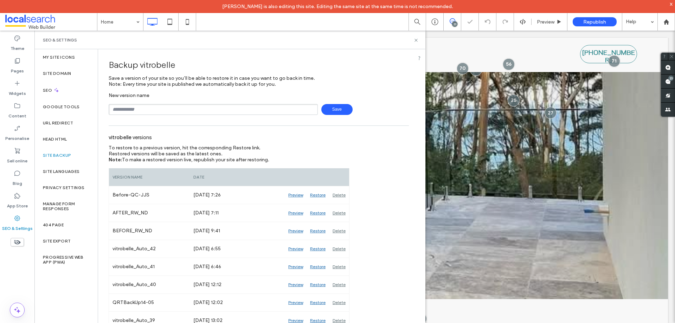
click at [155, 112] on input "text" at bounding box center [213, 109] width 209 height 11
type input "**********"
click at [328, 110] on span "Save" at bounding box center [337, 109] width 31 height 11
click at [417, 41] on use at bounding box center [416, 40] width 3 height 3
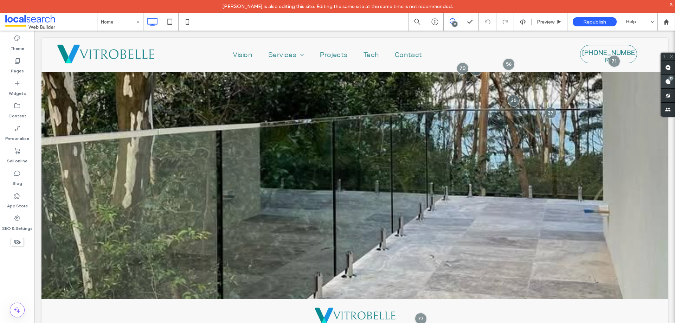
click at [672, 81] on span at bounding box center [668, 82] width 14 height 14
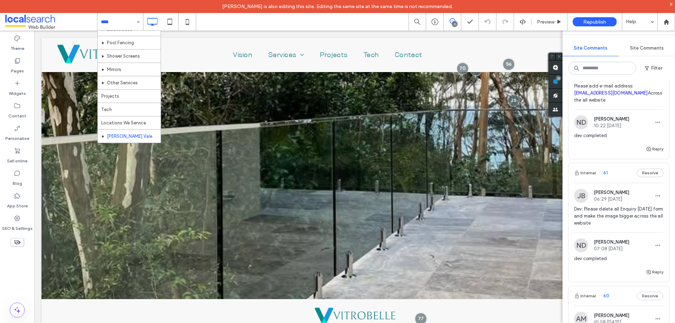
scroll to position [101, 0]
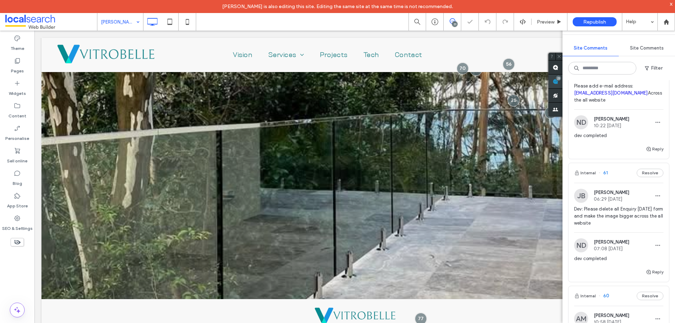
click at [556, 81] on use at bounding box center [556, 82] width 6 height 6
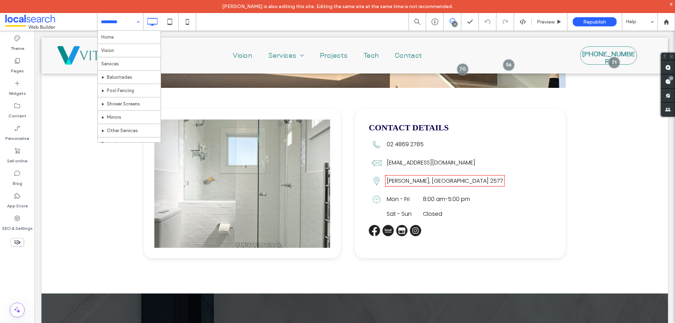
scroll to position [101, 0]
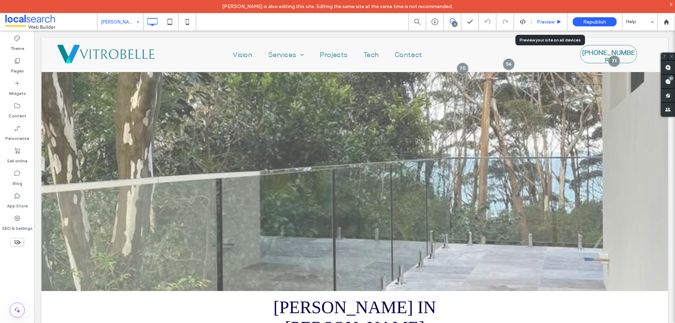
click at [544, 22] on span "Preview" at bounding box center [546, 22] width 18 height 6
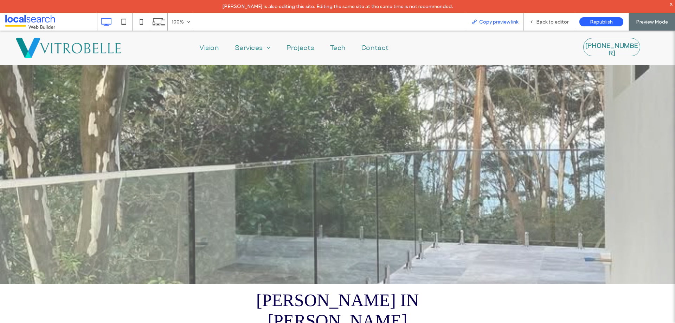
click at [485, 23] on span "Copy preview link" at bounding box center [499, 22] width 39 height 6
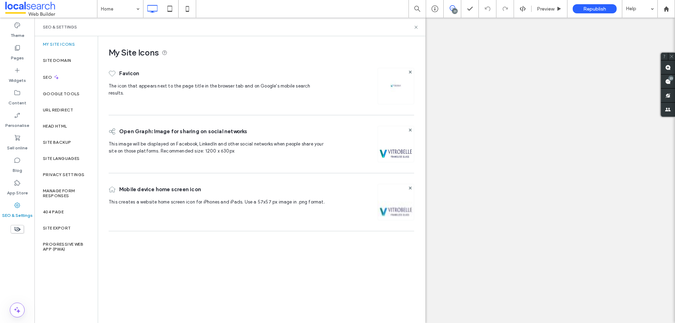
click at [59, 140] on label "Site backup" at bounding box center [57, 142] width 28 height 5
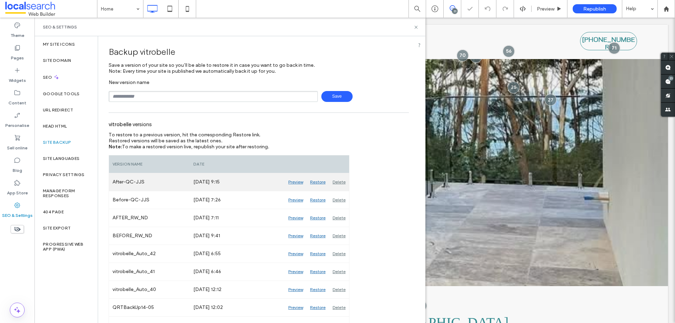
click at [341, 184] on div "Delete" at bounding box center [339, 182] width 20 height 18
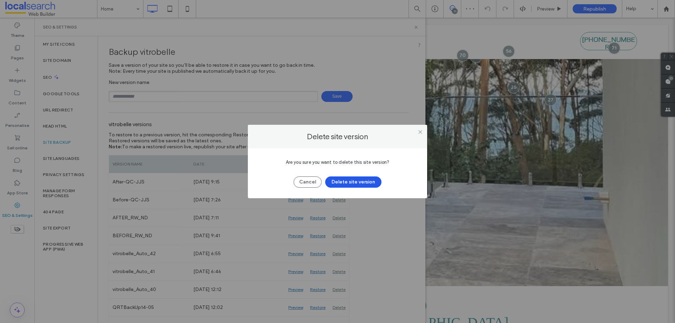
click at [368, 185] on button "Delete site version" at bounding box center [353, 182] width 56 height 11
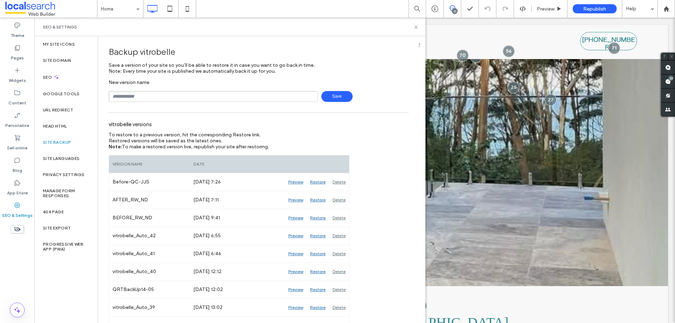
click at [391, 25] on div "SEO & Settings" at bounding box center [230, 27] width 374 height 6
click at [392, 34] on div "SEO & Settings" at bounding box center [229, 27] width 391 height 19
click at [201, 94] on input "text" at bounding box center [213, 96] width 209 height 11
type input "**********"
click at [333, 98] on span "Save" at bounding box center [337, 96] width 31 height 11
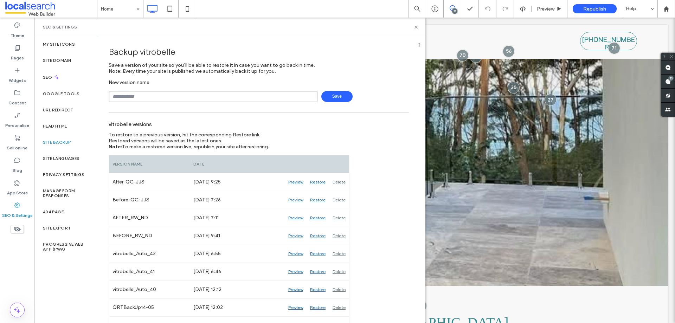
click at [400, 64] on div "Backup vitrobelle Save a version of your site so you’ll be able to restore it i…" at bounding box center [259, 72] width 300 height 61
click at [392, 36] on div "SEO & Settings" at bounding box center [229, 27] width 391 height 19
click at [399, 56] on div "Backup vitrobelle" at bounding box center [259, 52] width 300 height 21
click at [397, 33] on div "SEO & Settings" at bounding box center [229, 27] width 391 height 19
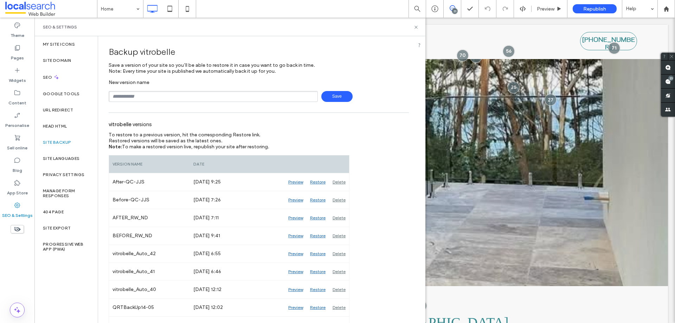
click at [370, 32] on div "SEO & Settings" at bounding box center [229, 27] width 391 height 19
click at [384, 58] on div "Backup vitrobelle" at bounding box center [259, 52] width 300 height 21
click at [394, 27] on div "SEO & Settings" at bounding box center [230, 27] width 374 height 6
